Goal: Task Accomplishment & Management: Use online tool/utility

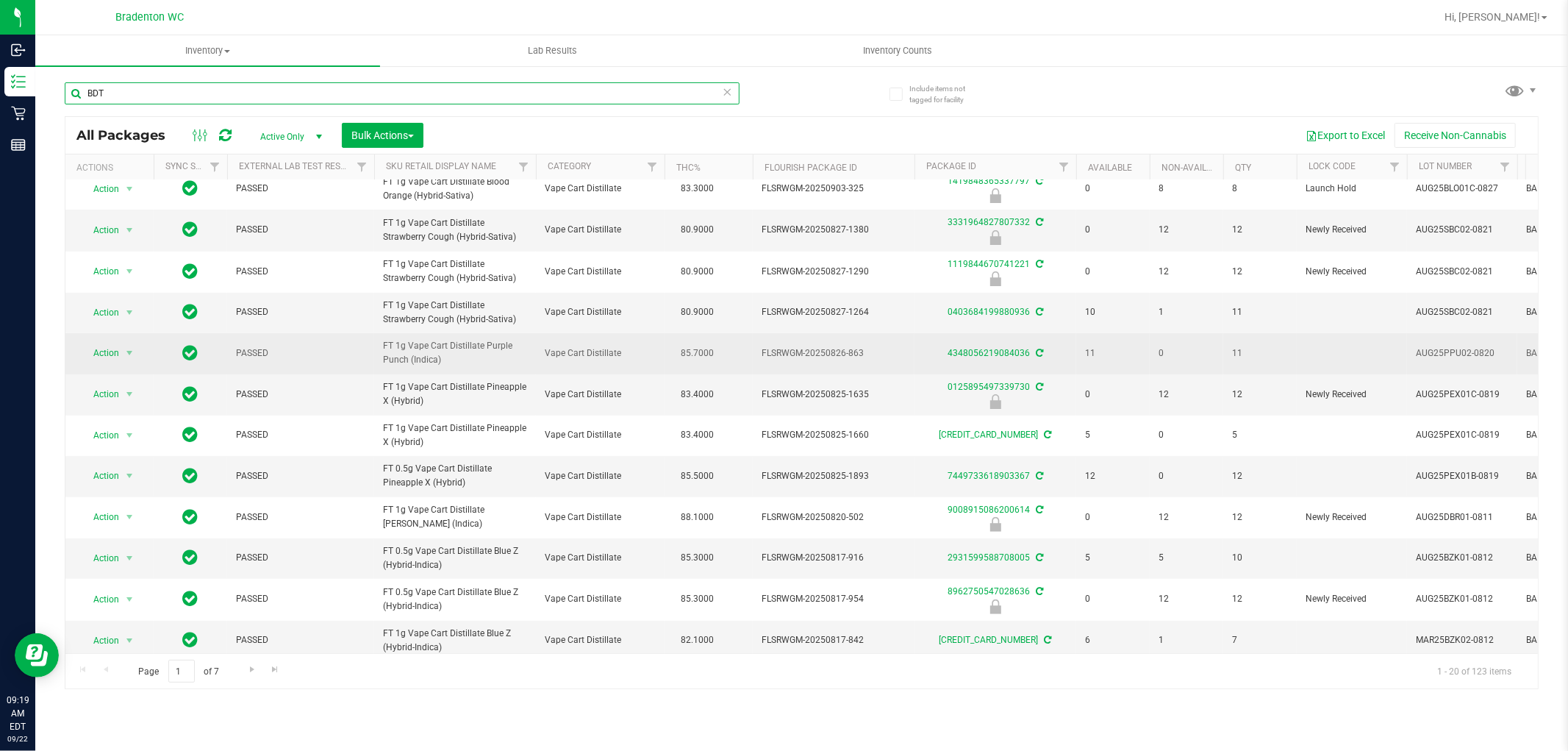
scroll to position [361, 0]
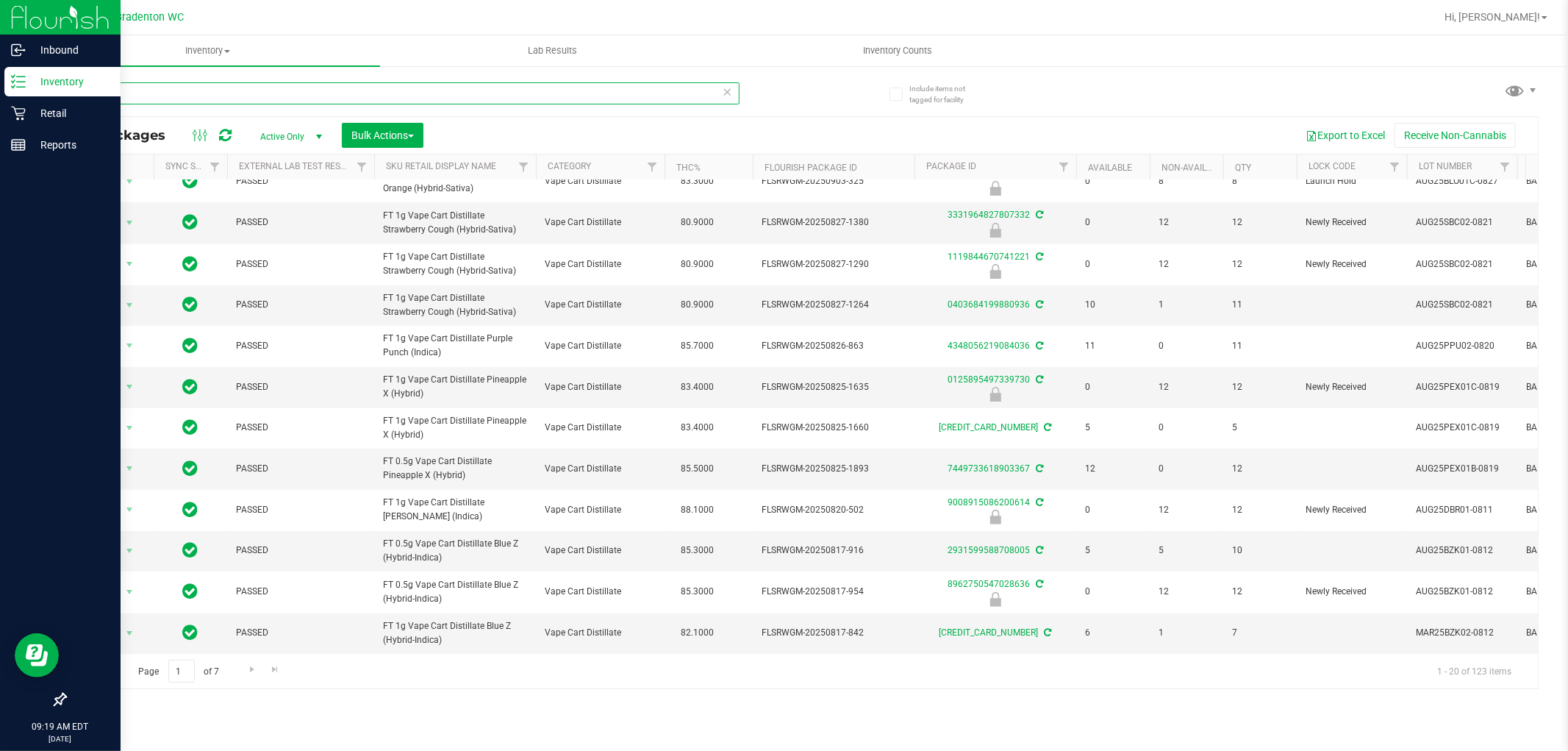
drag, startPoint x: 120, startPoint y: 99, endPoint x: 0, endPoint y: 93, distance: 120.1
click at [0, 93] on div "Inbound Inventory Retail Reports 09:19 AM EDT [DATE] 09/22 Bradenton WC Hi, [PE…" at bounding box center [784, 376] width 1568 height 751
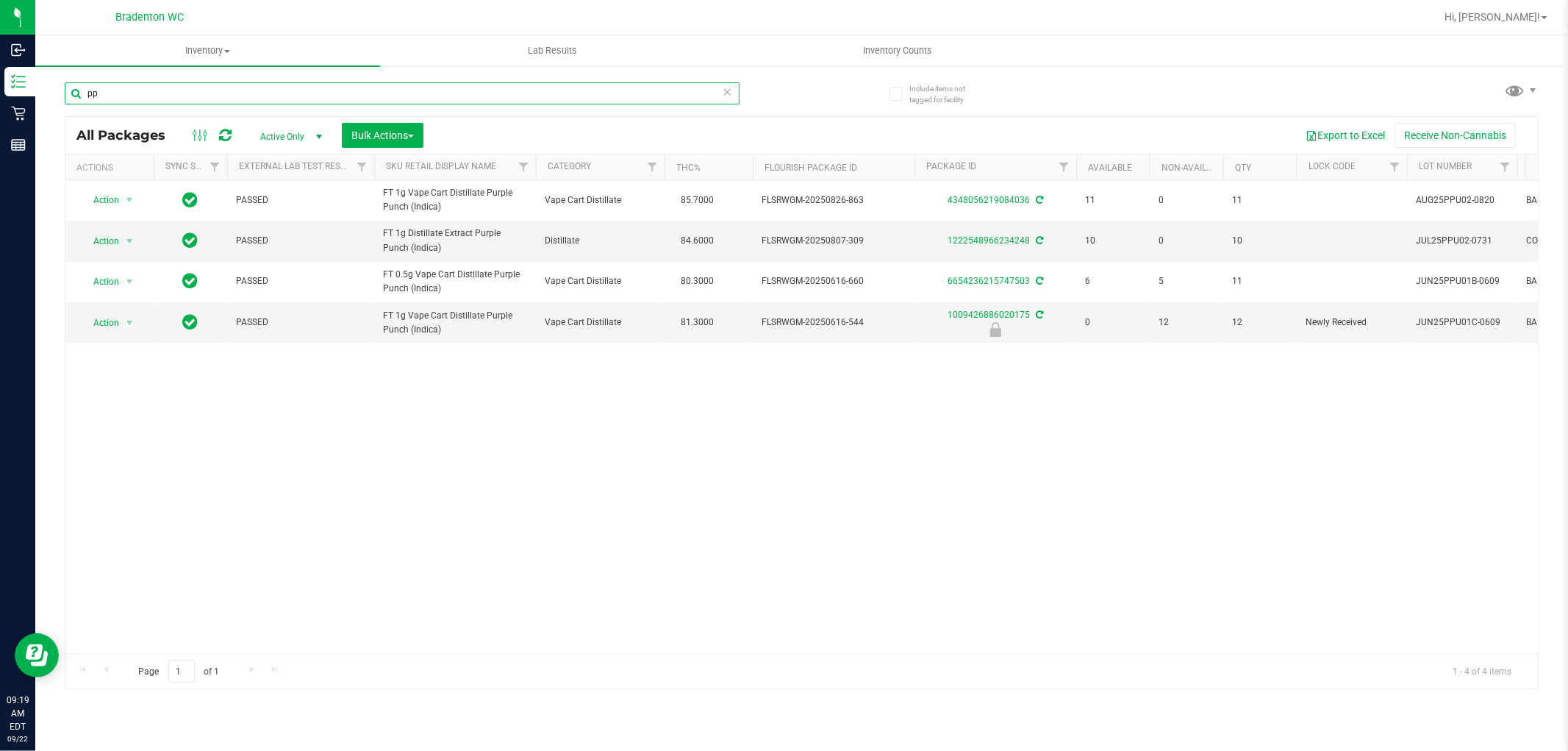
type input "p"
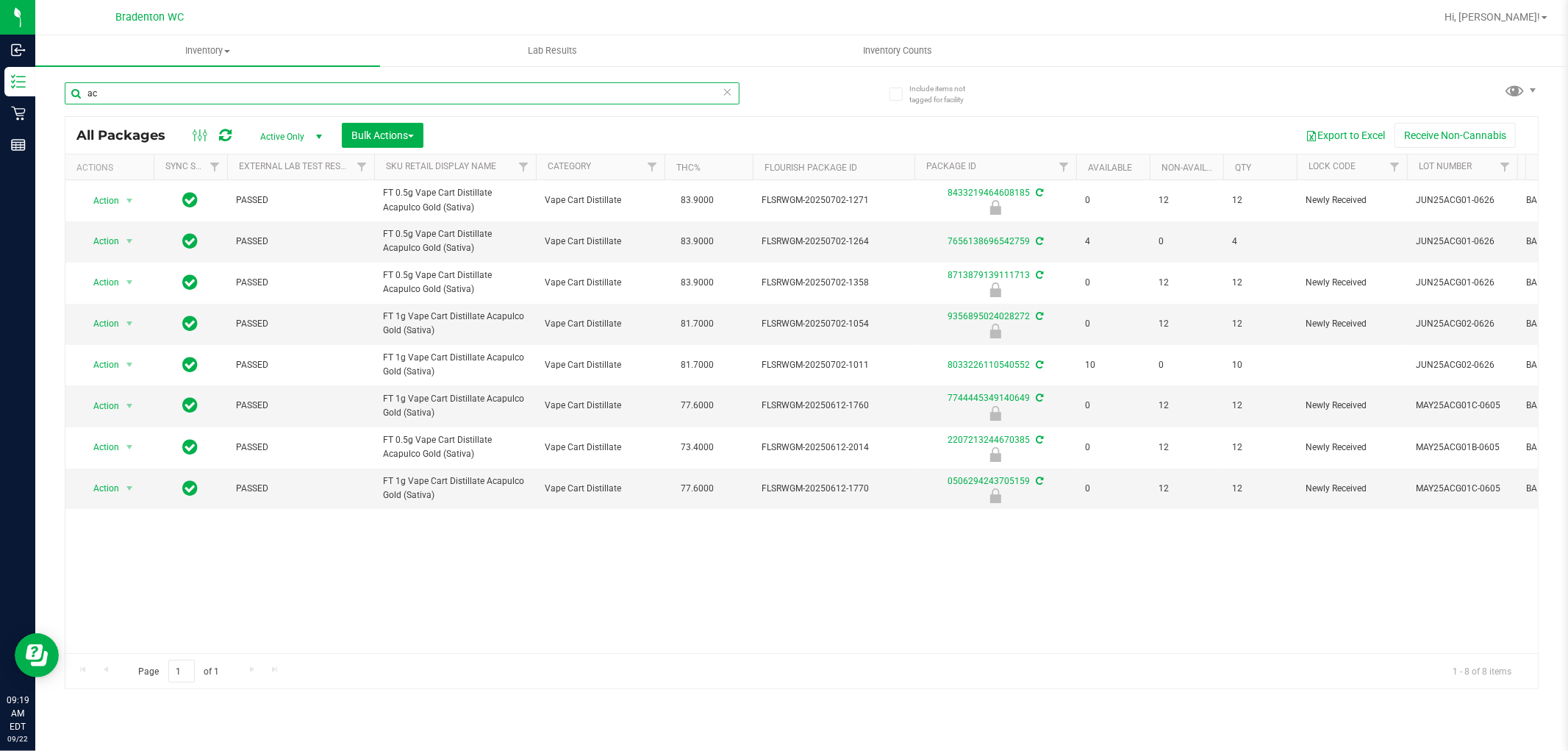
type input "a"
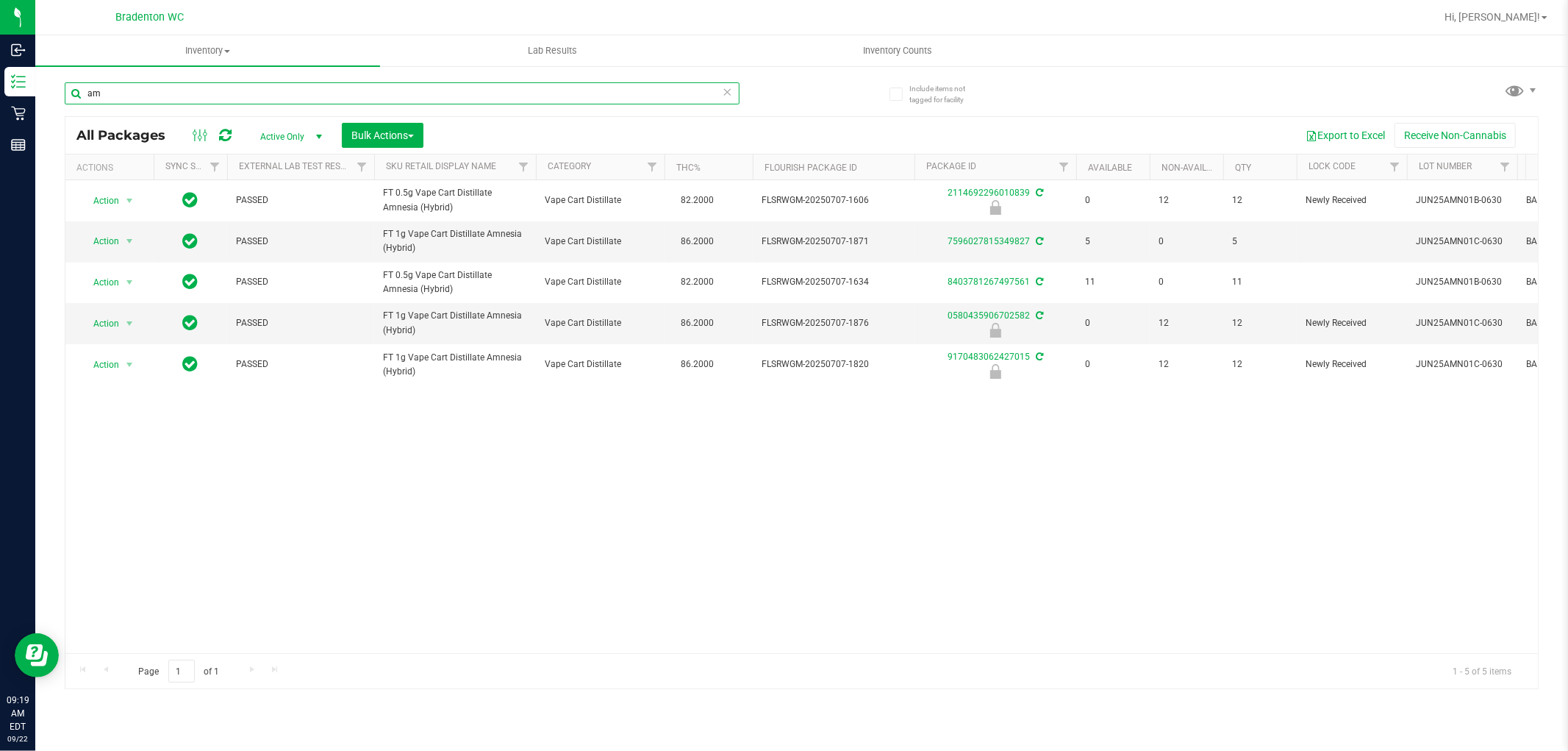
type input "a"
type input "b"
type input "z"
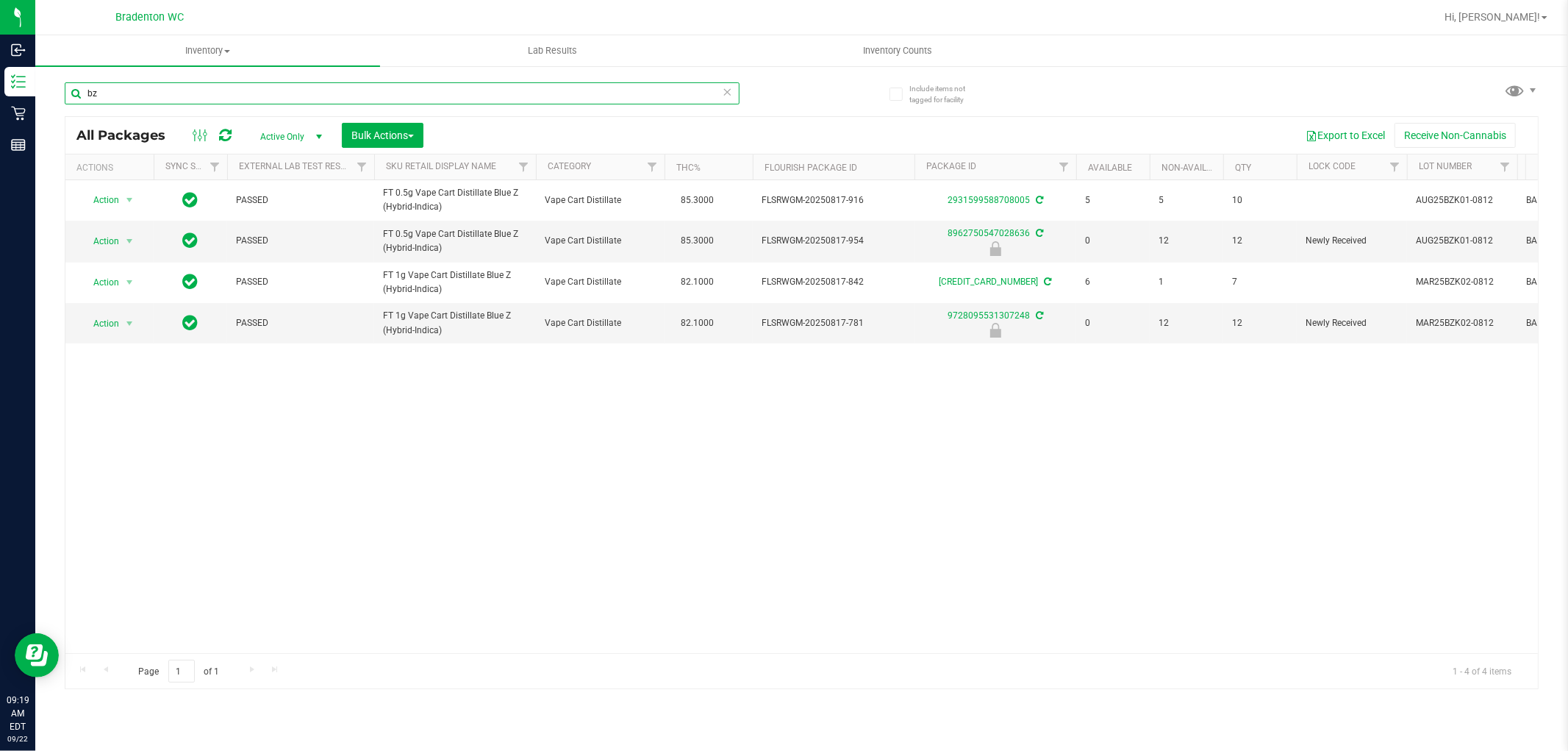
type input "b"
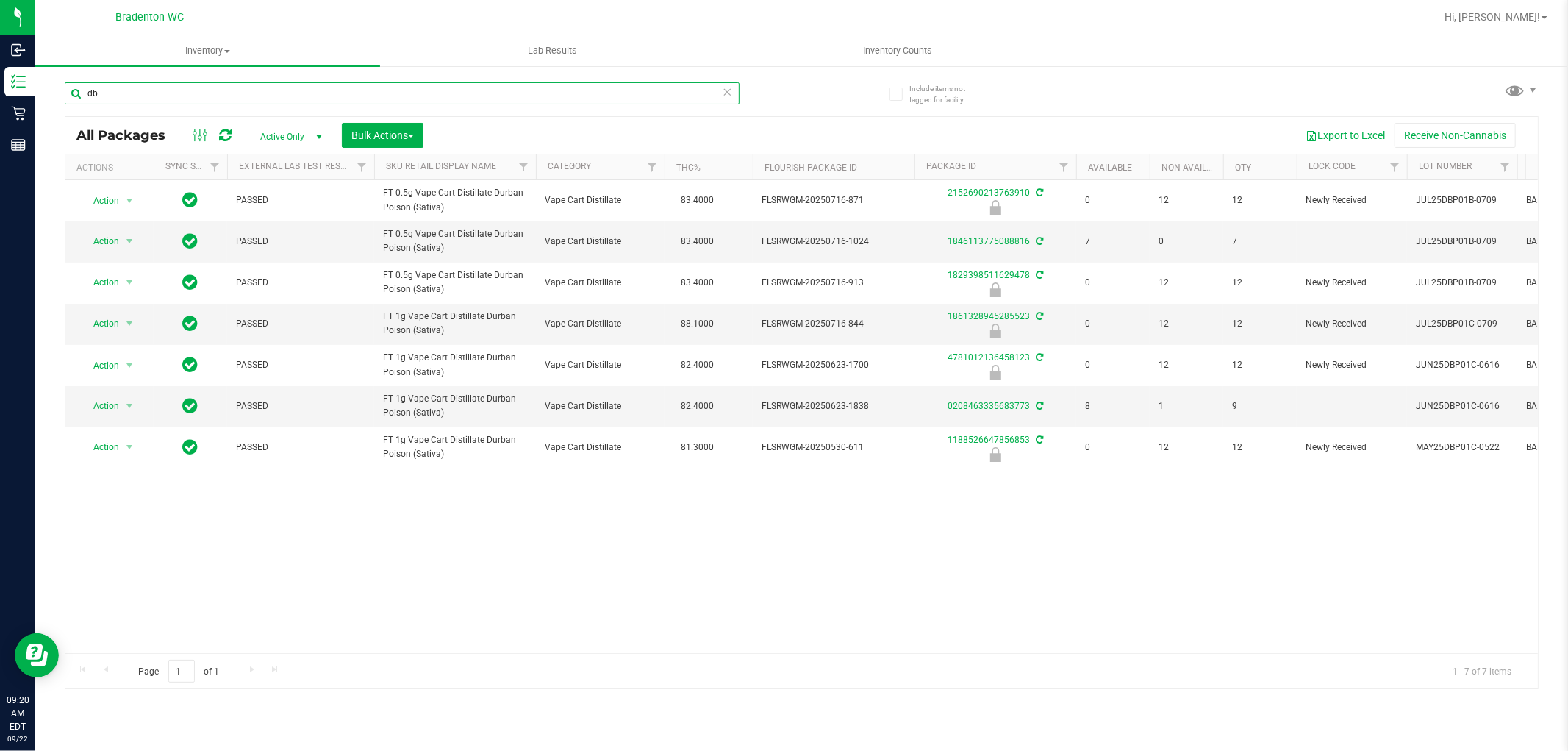
type input "d"
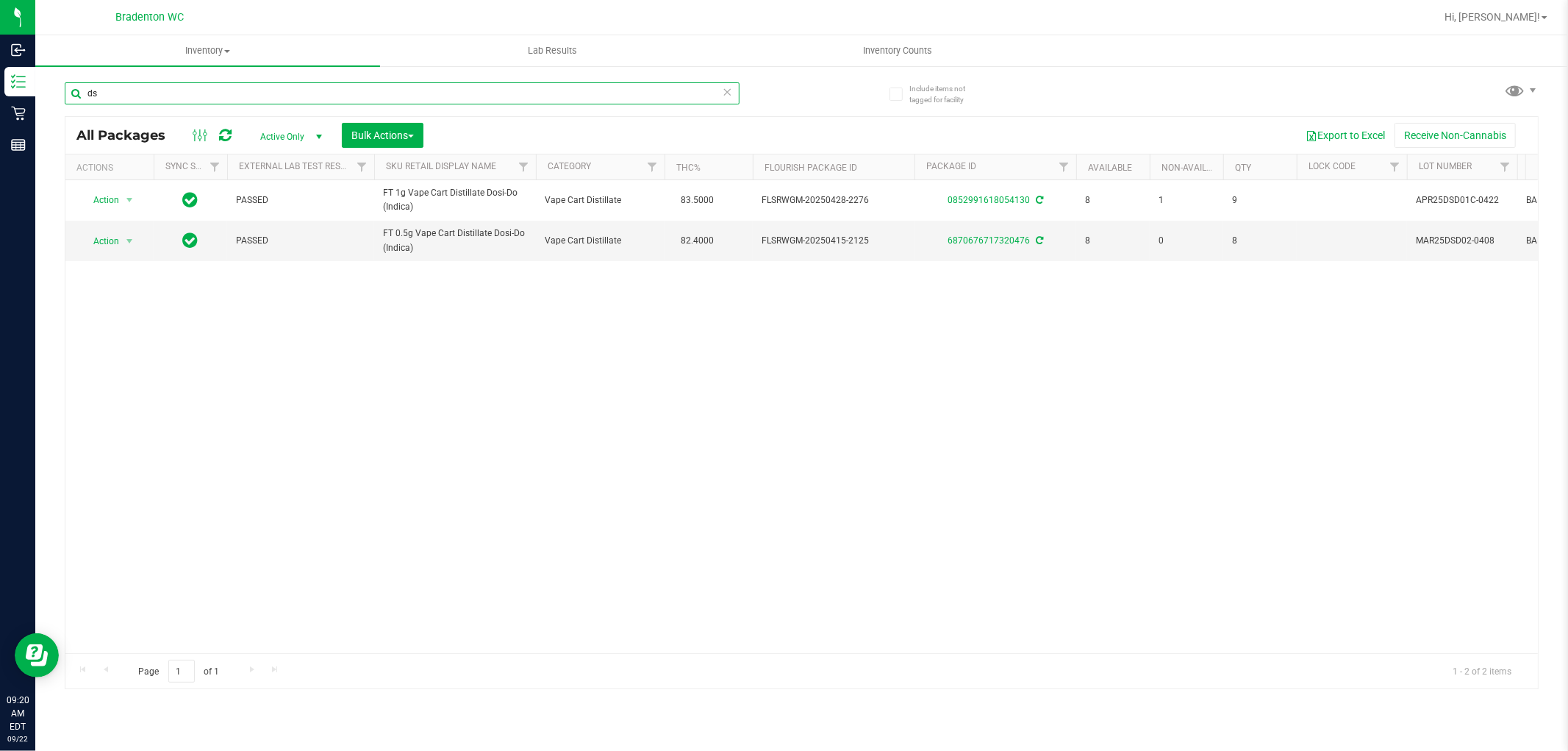
type input "d"
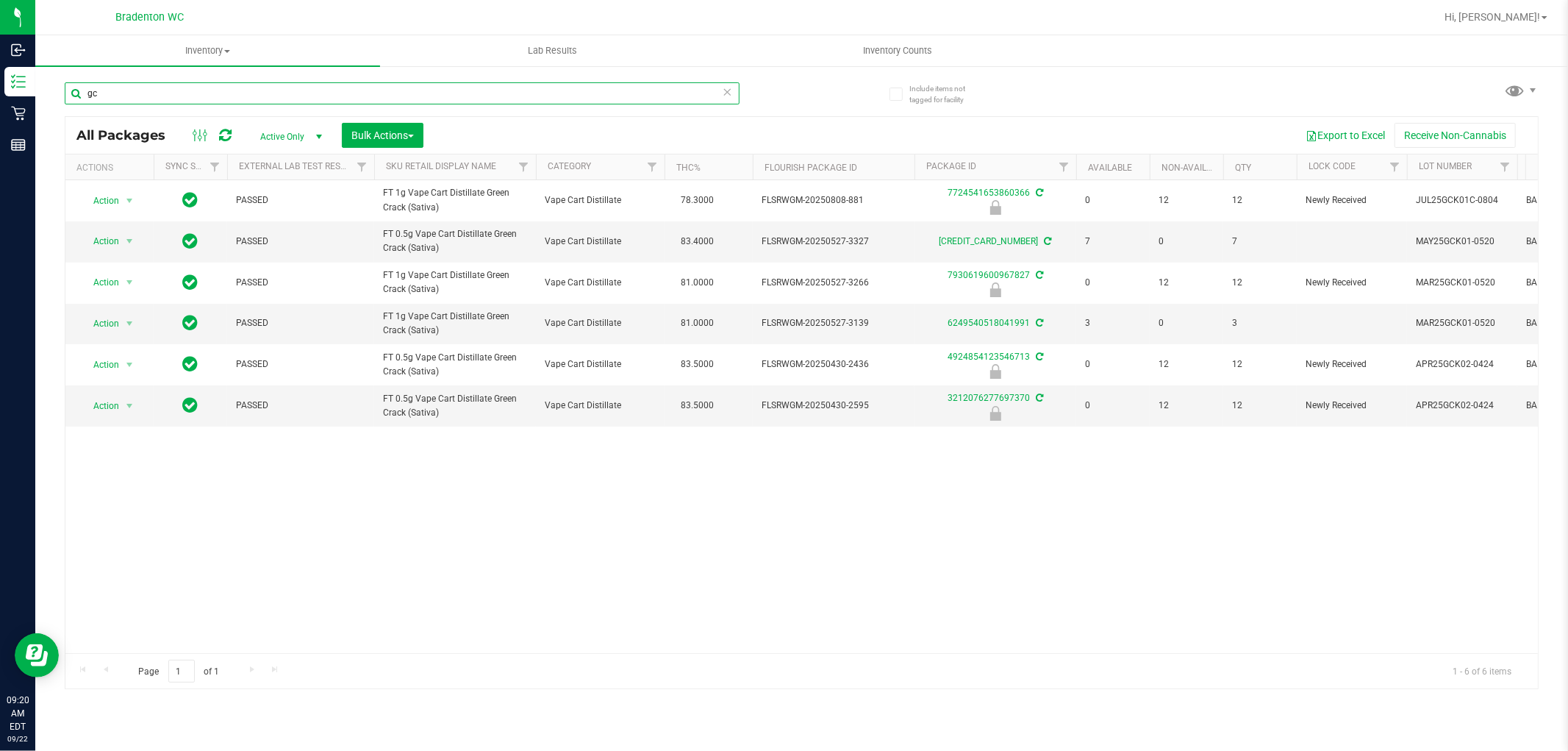
type input "g"
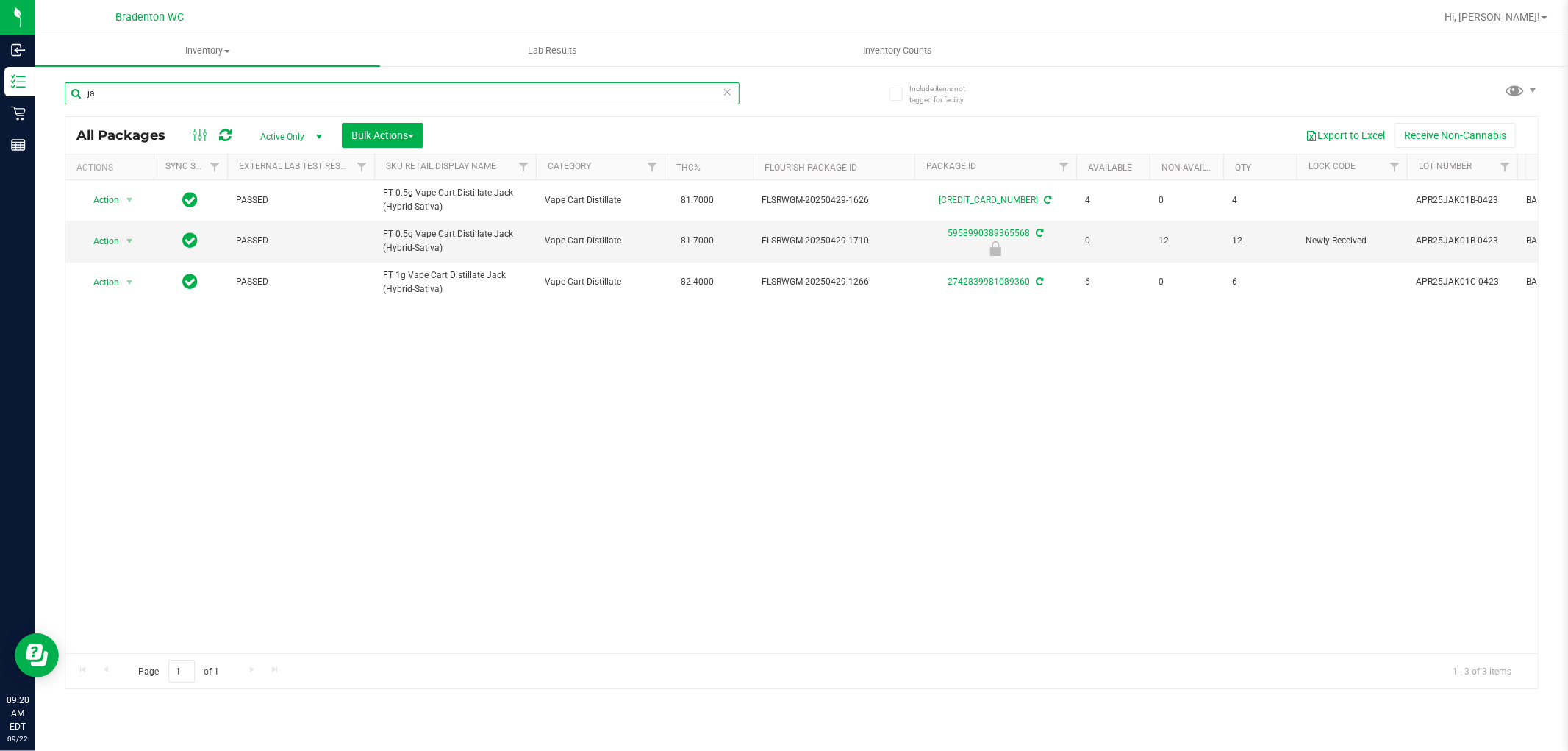
type input "j"
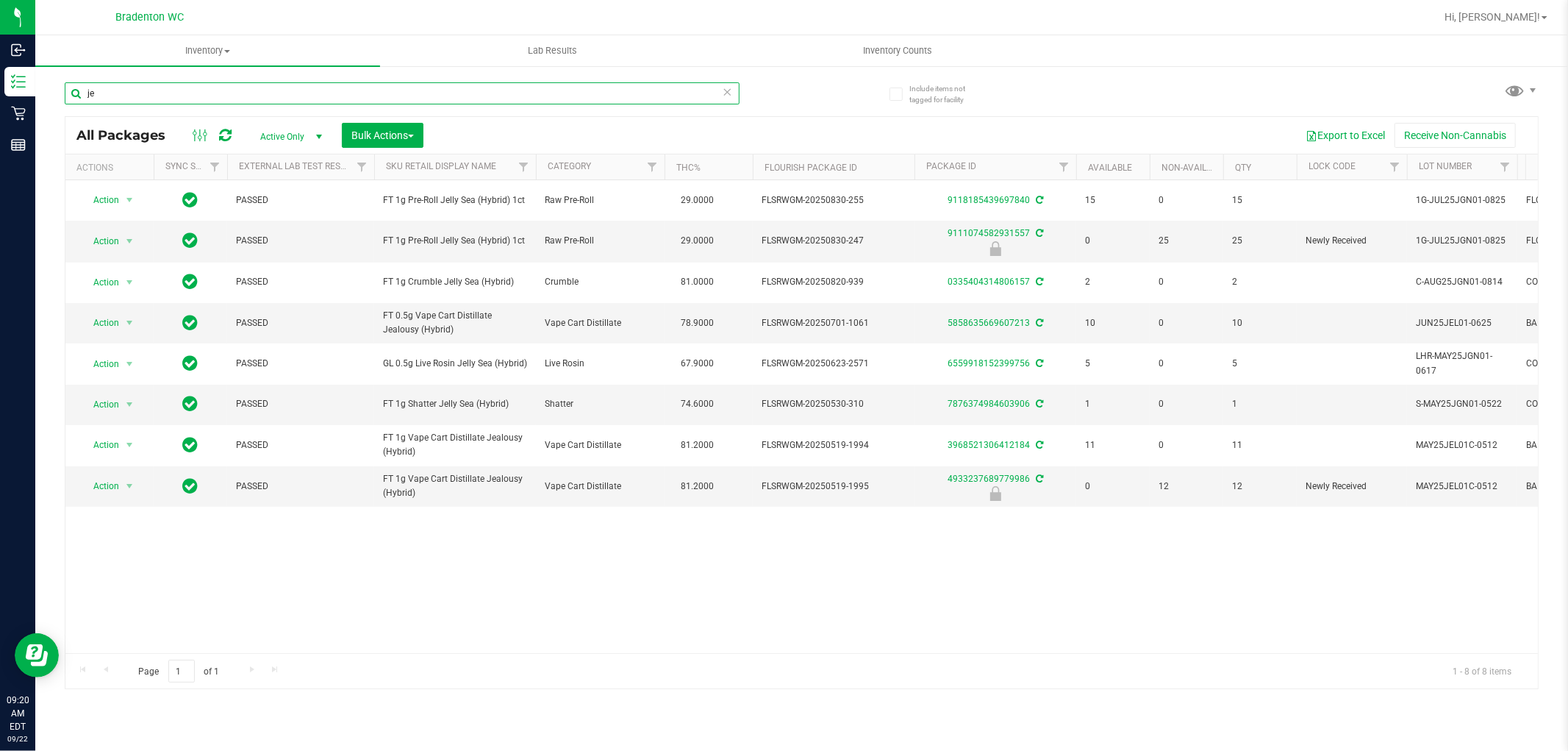
type input "j"
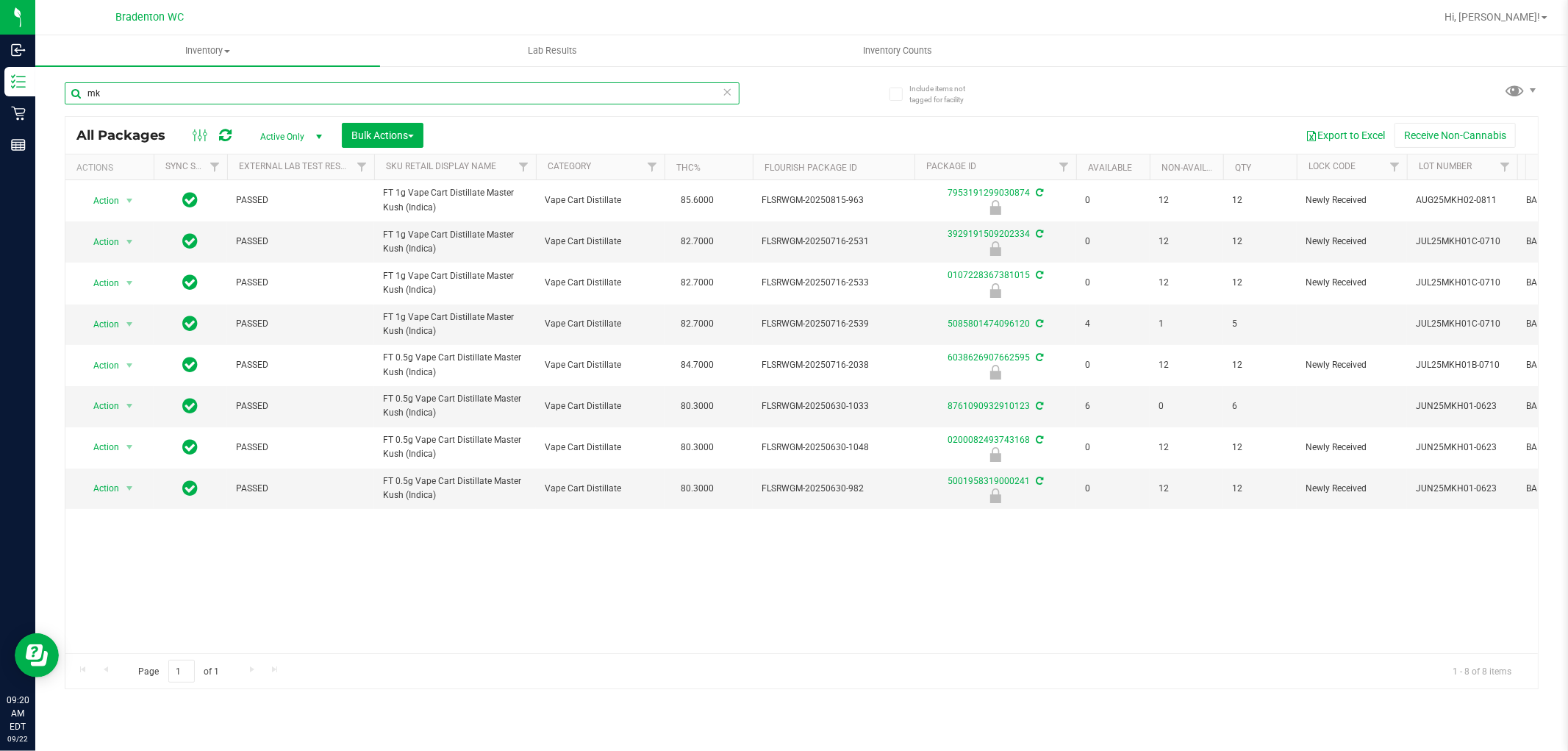
type input "m"
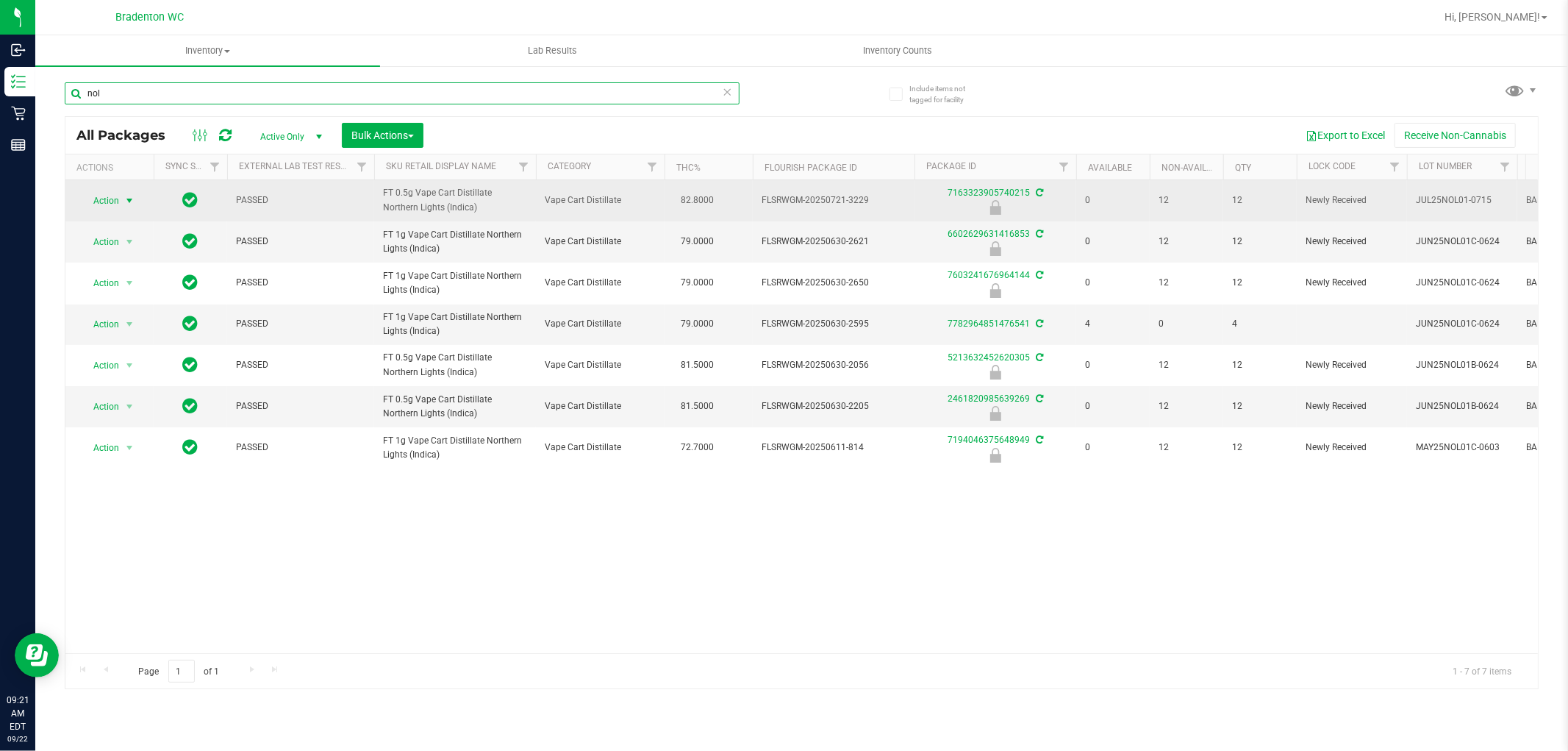
type input "nol"
click at [124, 204] on span "select" at bounding box center [129, 201] width 12 height 12
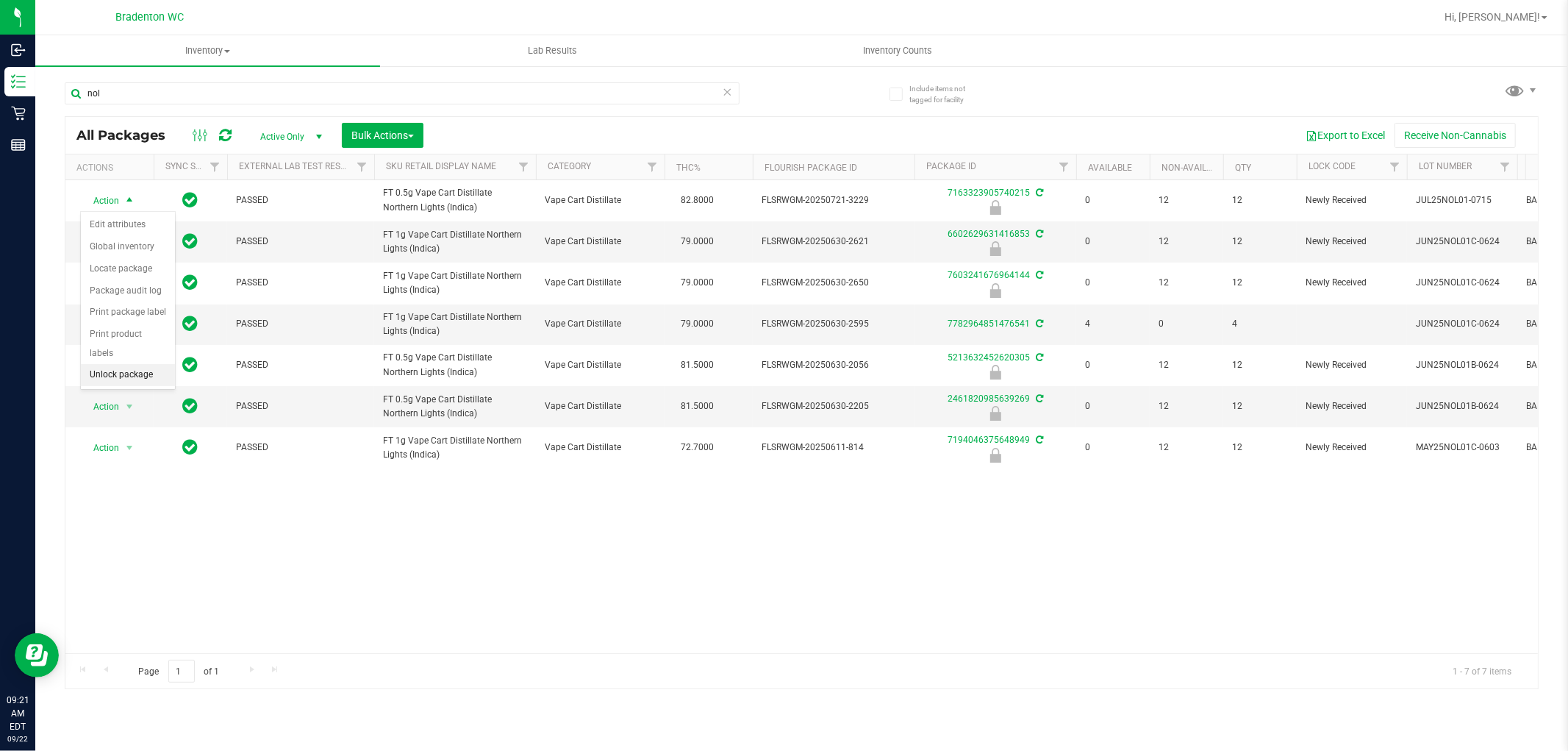
click at [127, 376] on li "Unlock package" at bounding box center [127, 375] width 94 height 22
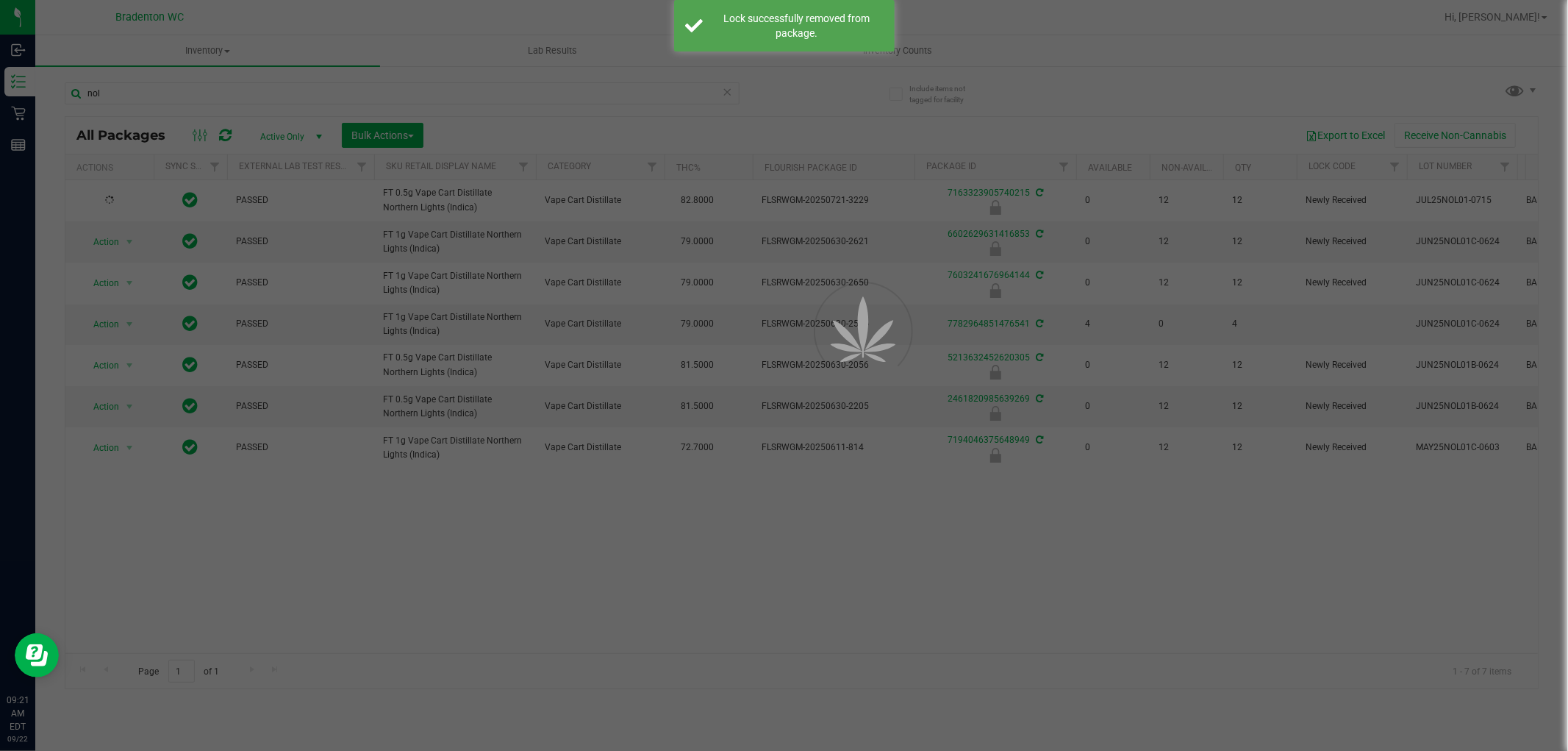
click at [738, 83] on div at bounding box center [784, 376] width 1568 height 751
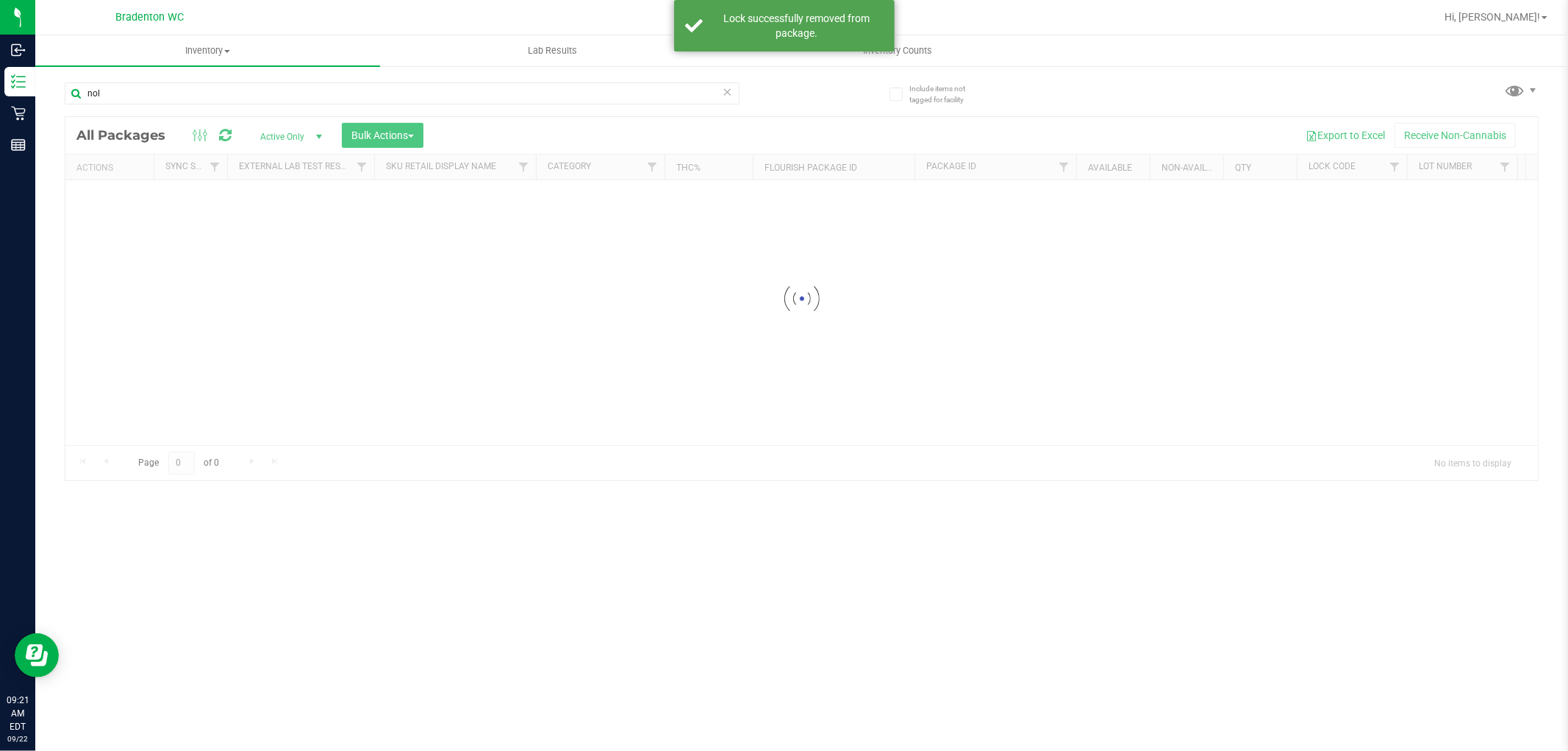
click at [722, 97] on icon at bounding box center [727, 91] width 10 height 18
click at [717, 89] on input "text" at bounding box center [401, 93] width 675 height 22
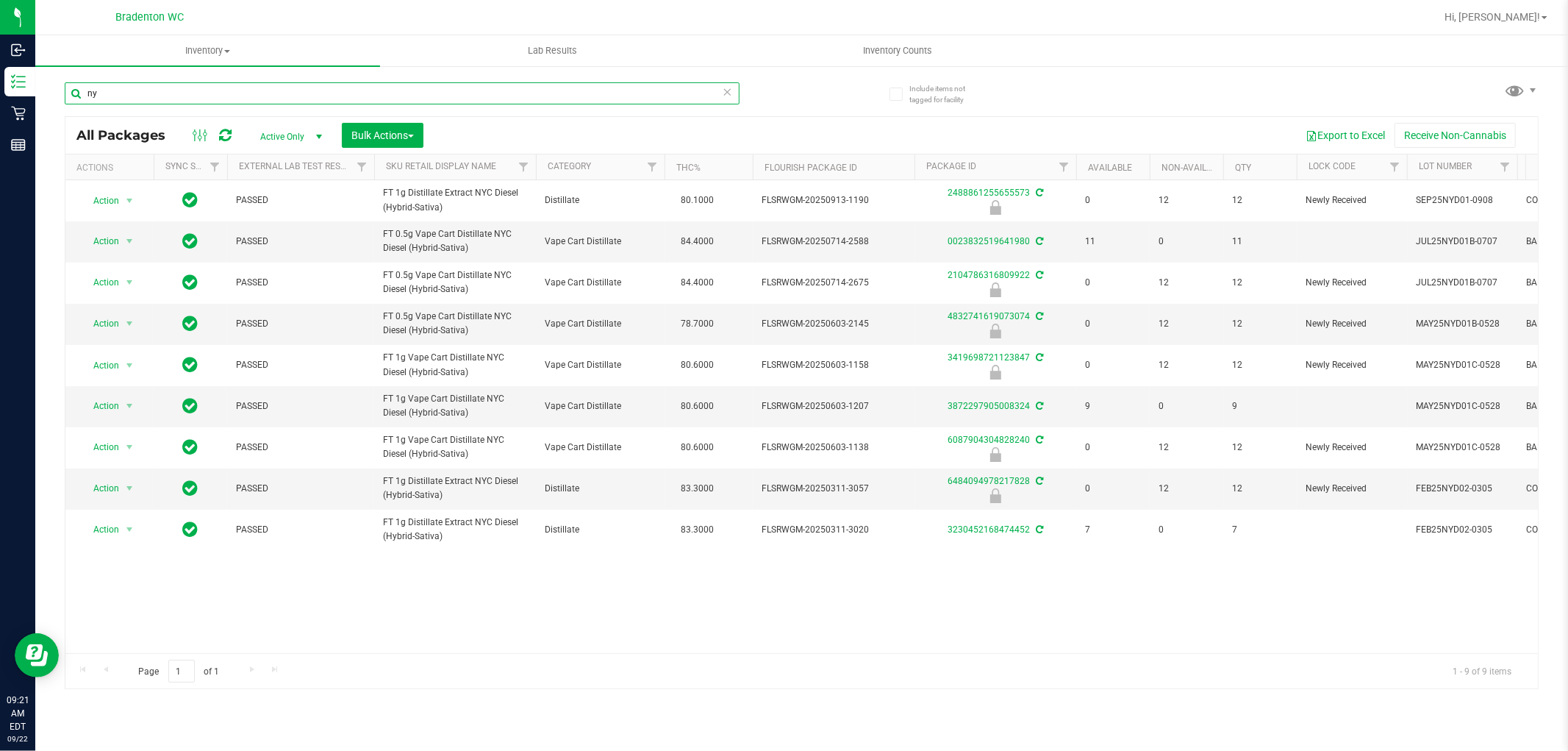
type input "n"
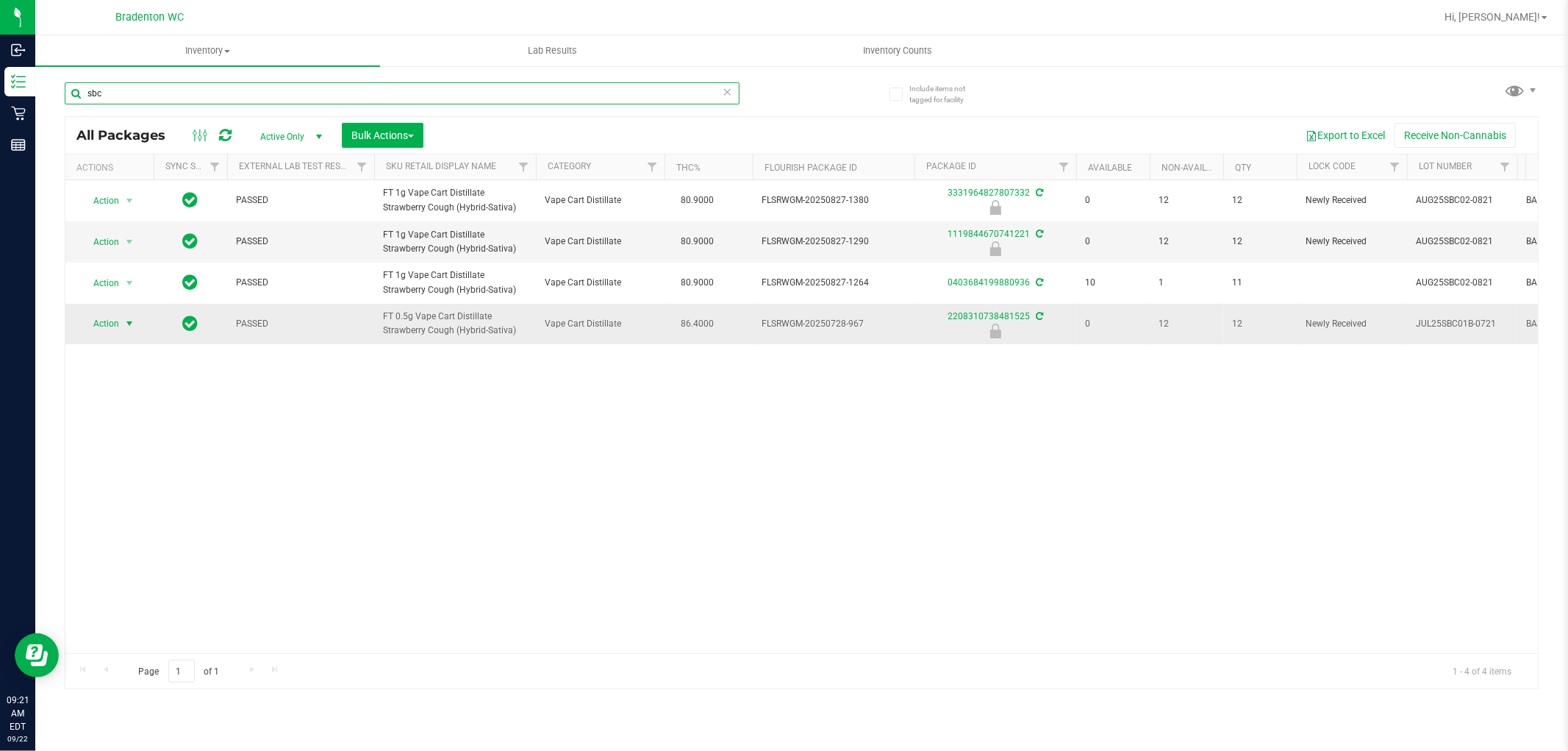
type input "sbc"
click at [125, 324] on span "select" at bounding box center [129, 323] width 12 height 12
click at [138, 517] on div "Action Action Edit attributes Global inventory Locate package Package audit log…" at bounding box center [801, 416] width 1473 height 472
click at [123, 333] on span "select" at bounding box center [129, 323] width 19 height 21
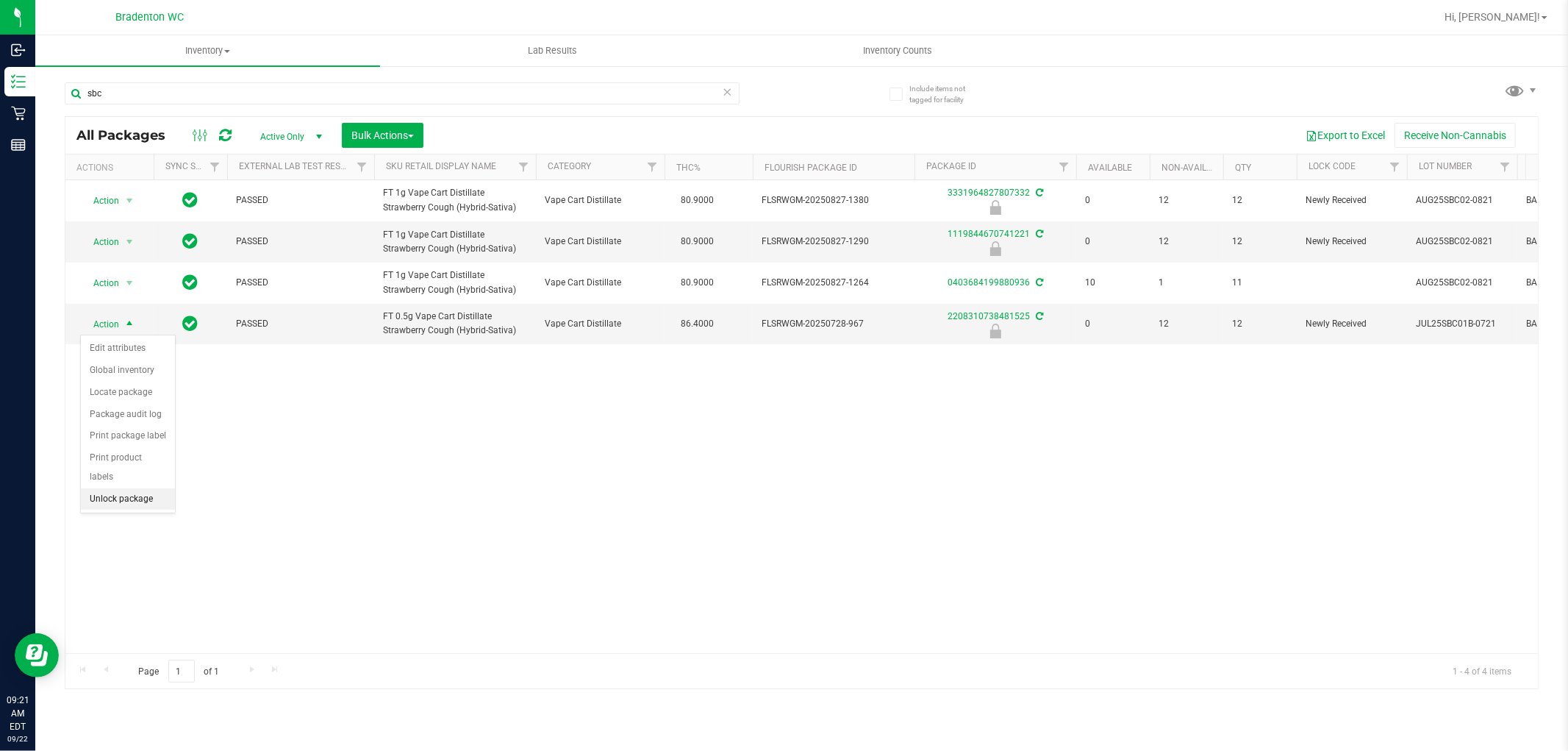
click at [123, 502] on li "Unlock package" at bounding box center [127, 499] width 94 height 22
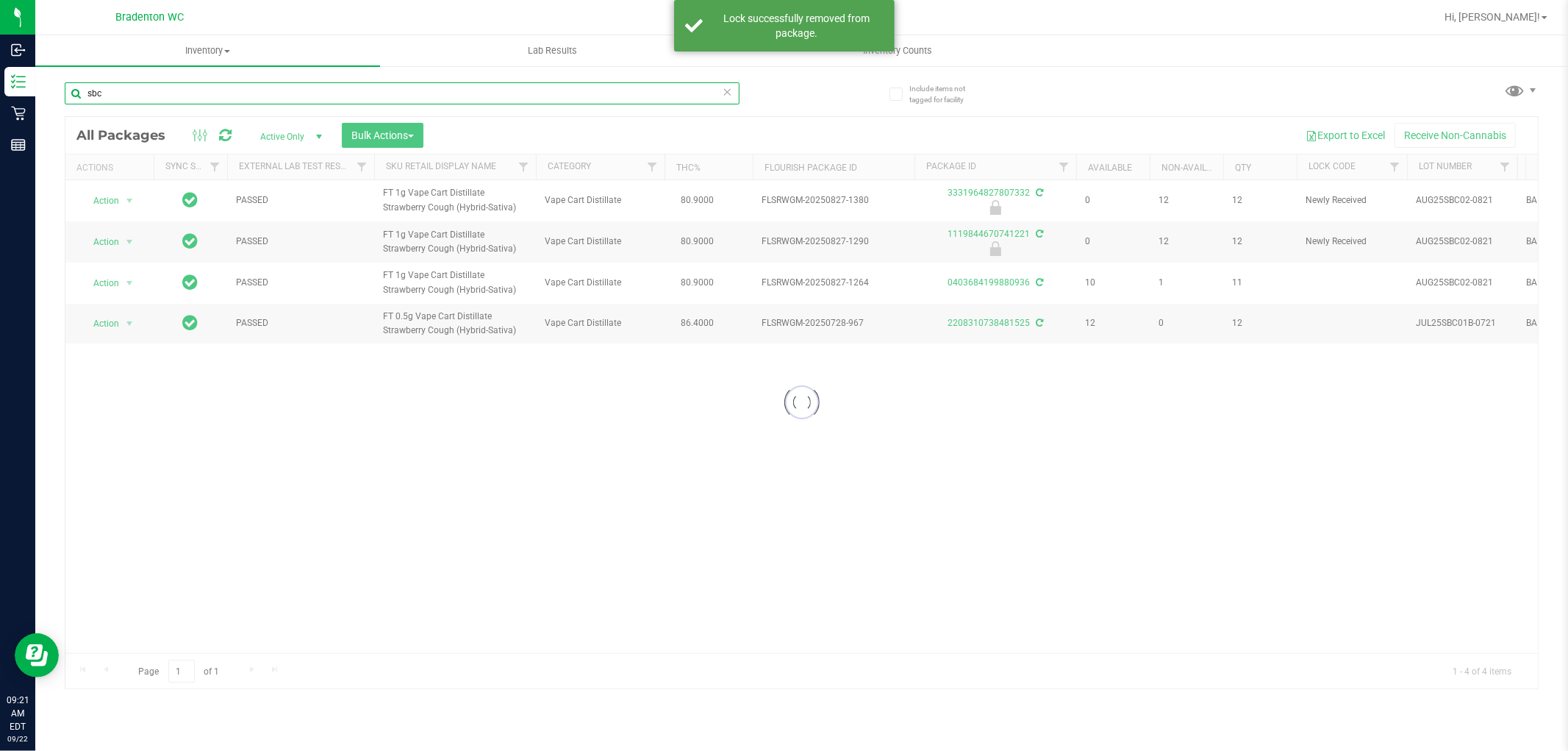
click at [713, 92] on input "sbc" at bounding box center [401, 93] width 675 height 22
click at [706, 91] on input "sbc" at bounding box center [401, 93] width 675 height 22
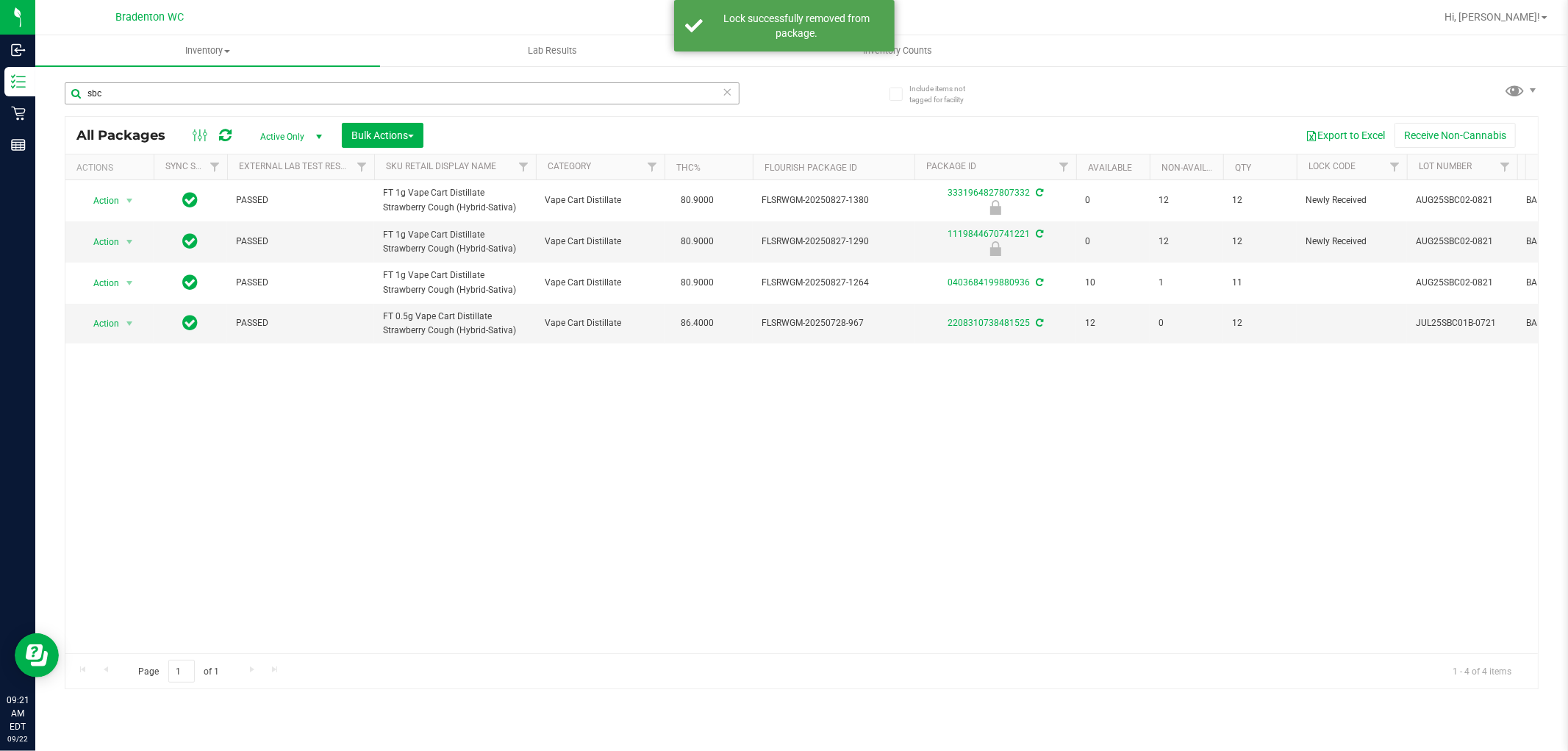
click at [725, 93] on icon at bounding box center [727, 91] width 10 height 18
click at [685, 94] on input "text" at bounding box center [401, 93] width 675 height 22
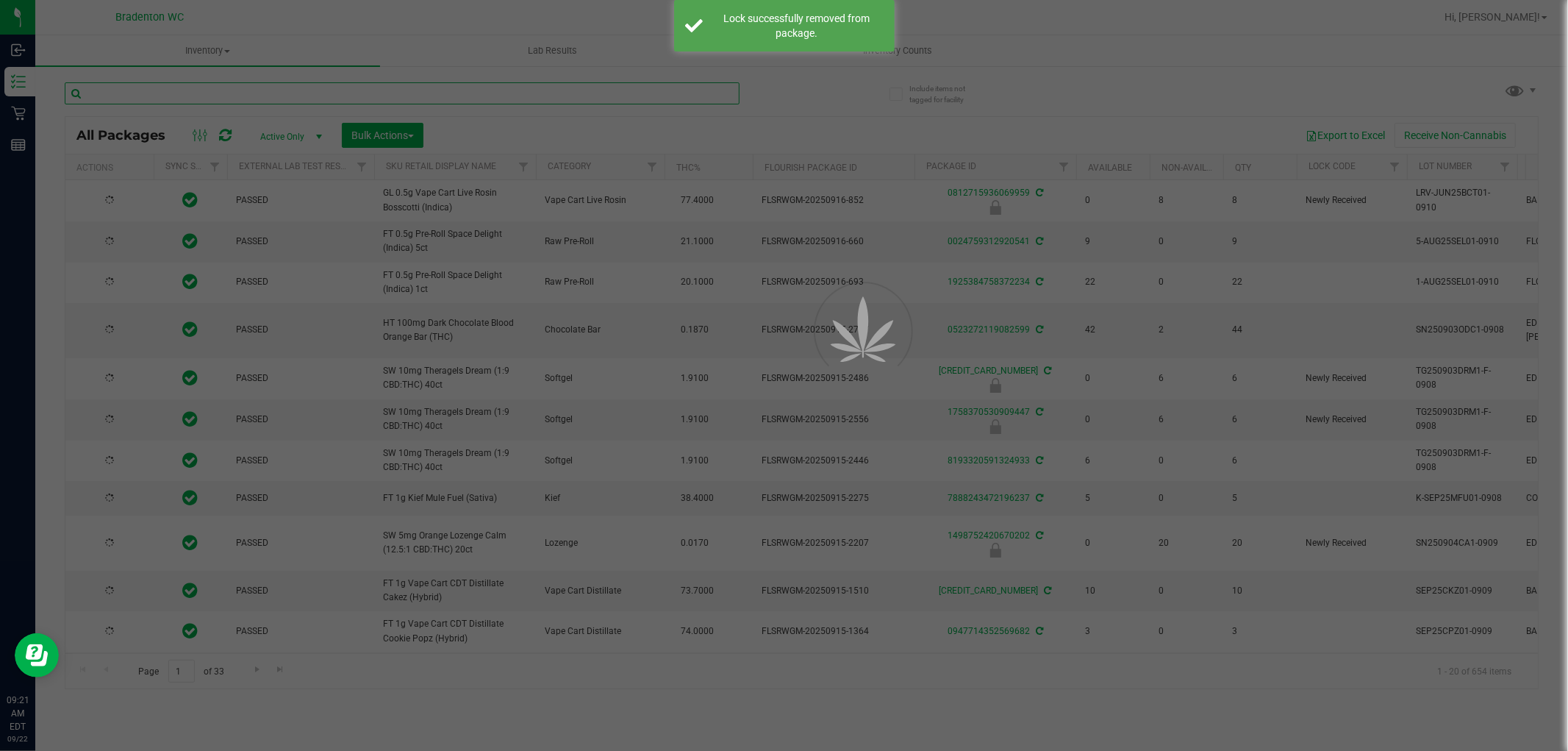
type input "[DATE]"
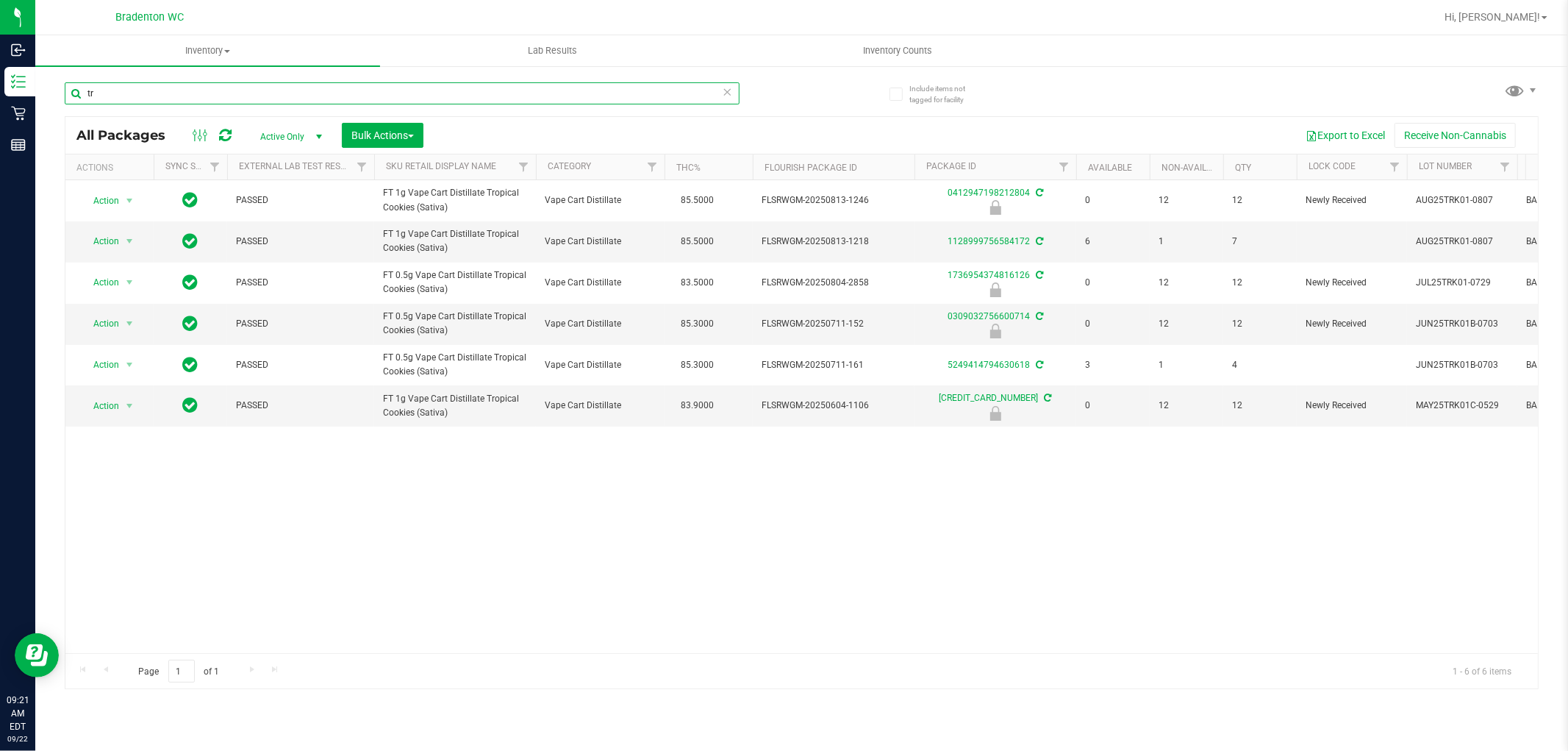
type input "t"
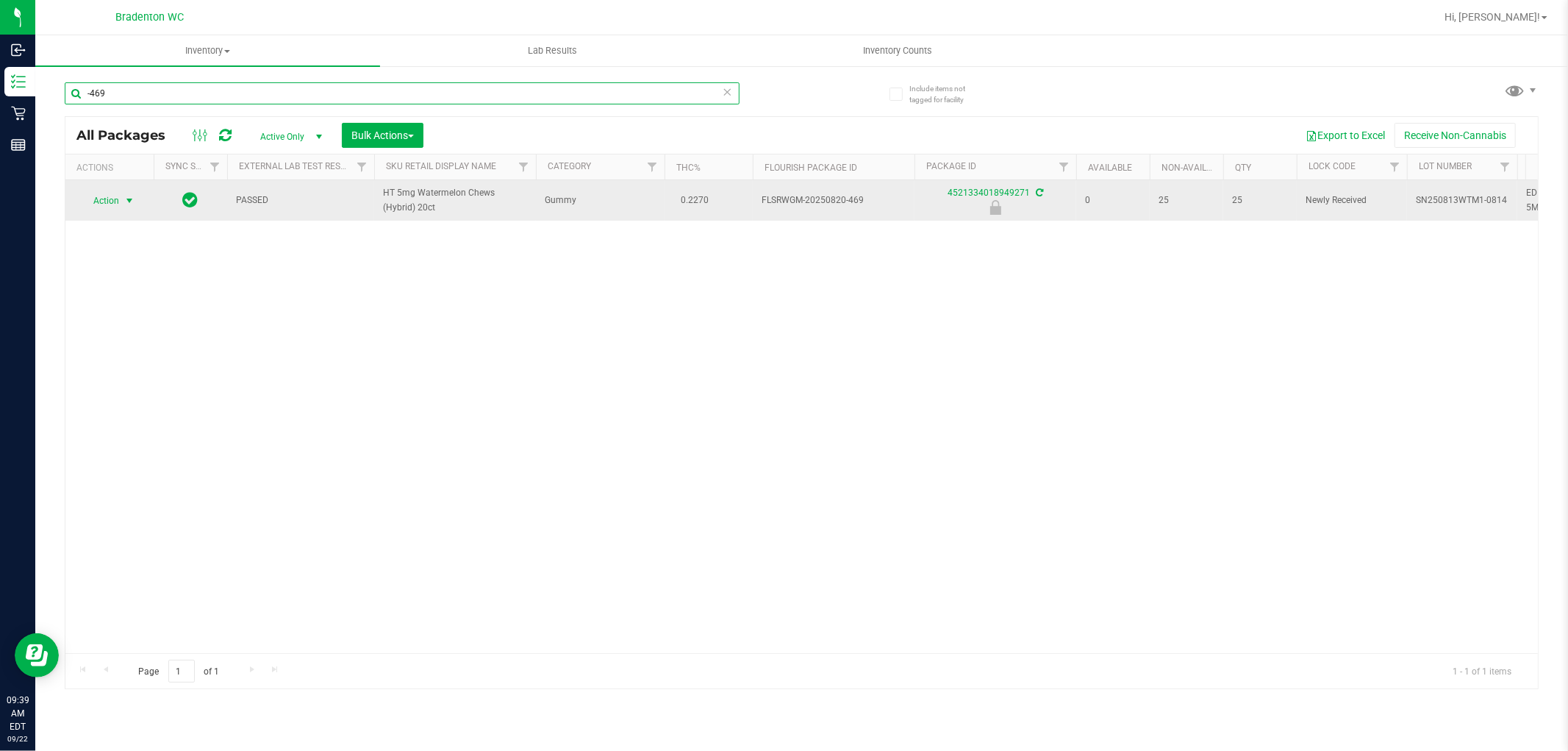
type input "-469"
click at [127, 200] on span "select" at bounding box center [129, 201] width 12 height 12
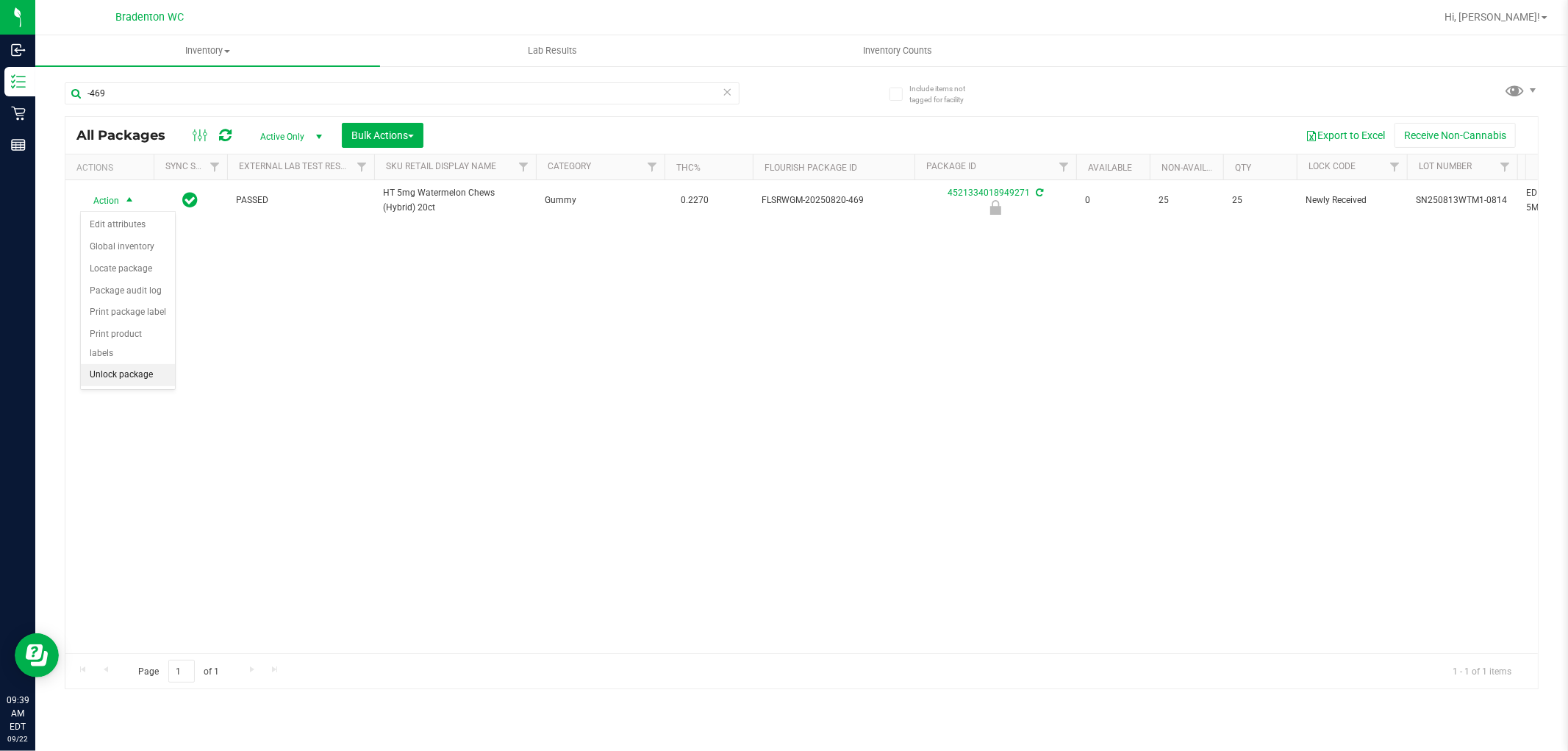
click at [147, 370] on li "Unlock package" at bounding box center [127, 375] width 94 height 22
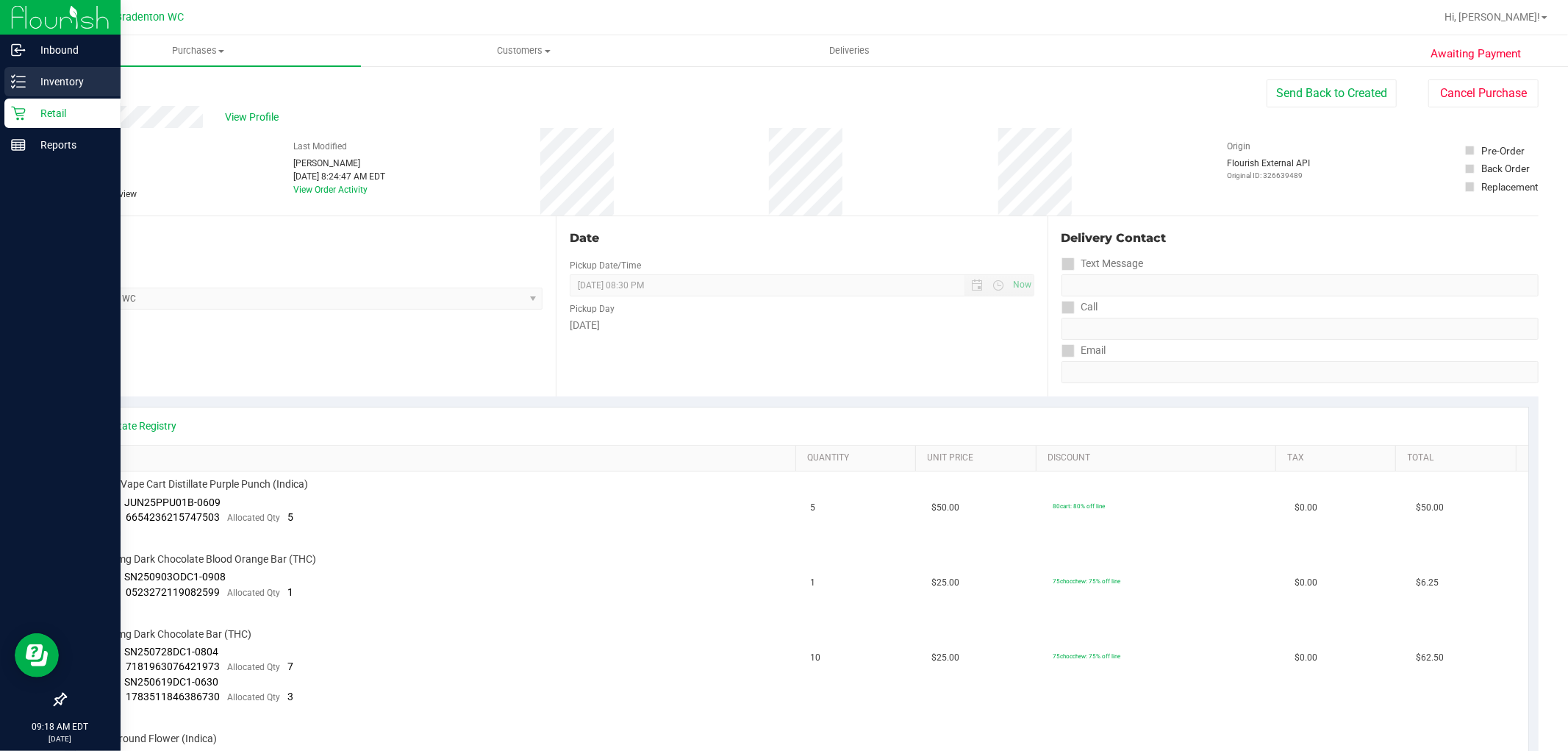
click at [13, 81] on icon at bounding box center [13, 81] width 3 height 2
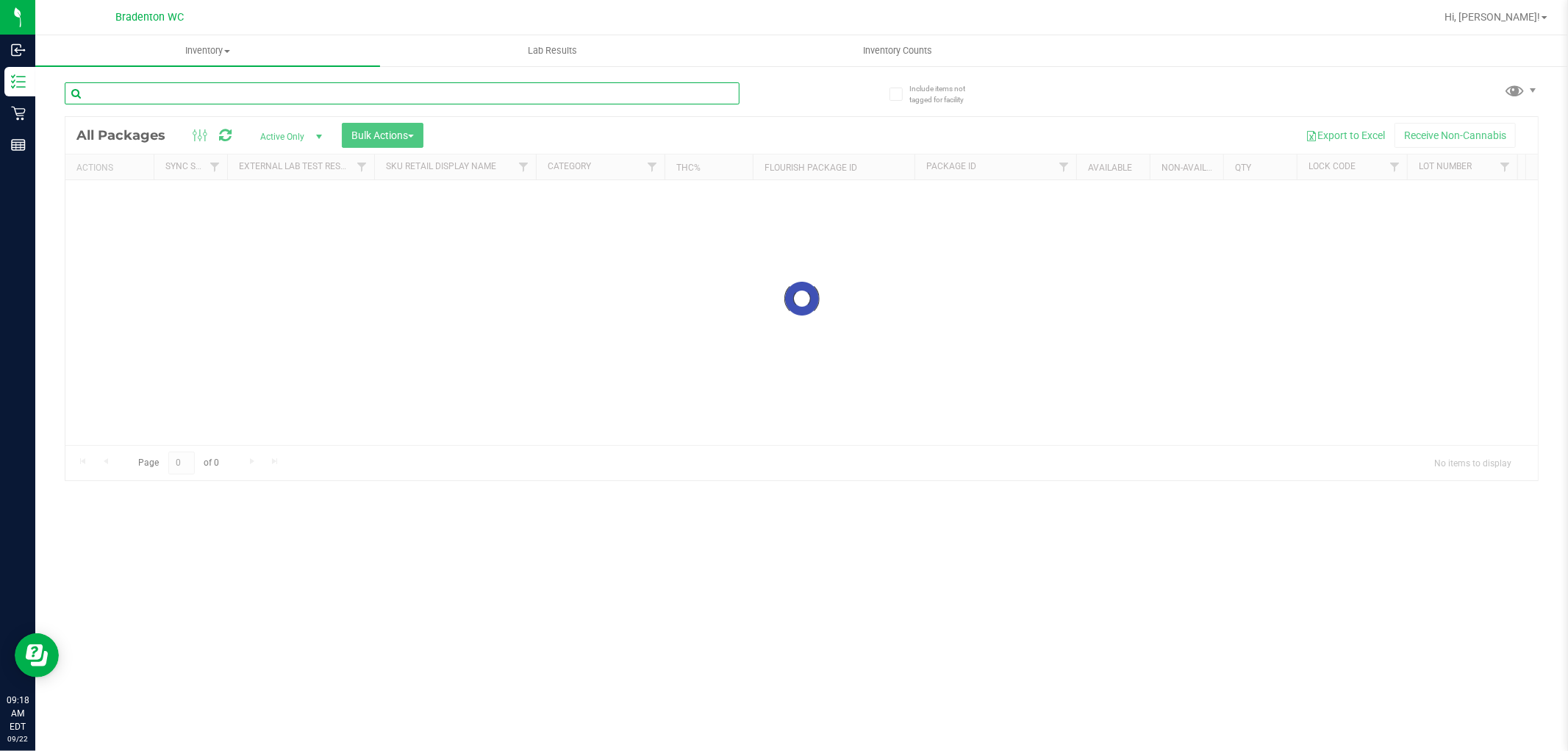
click at [295, 99] on input "text" at bounding box center [401, 93] width 675 height 22
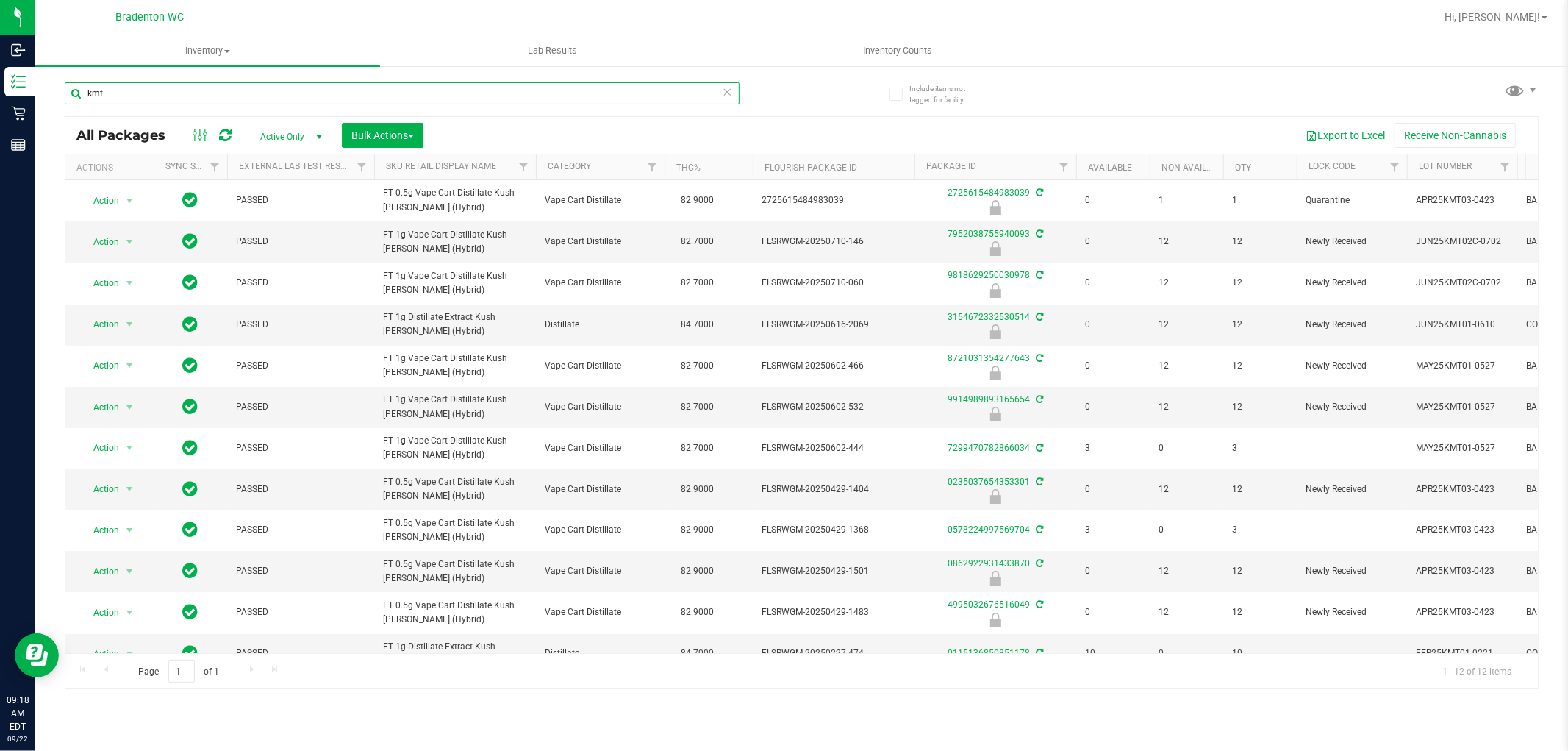
type input "kmt"
